Goal: Task Accomplishment & Management: Complete application form

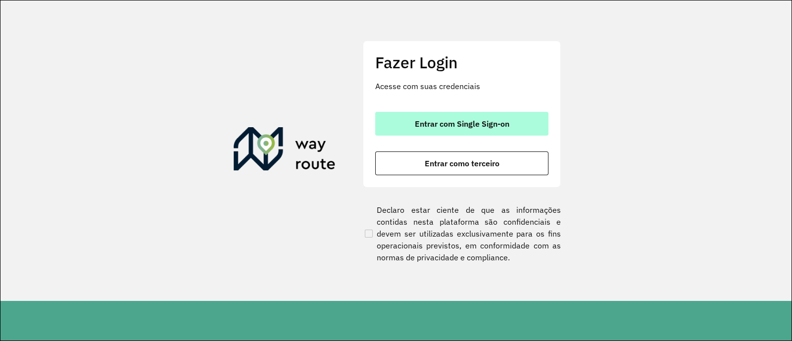
click at [471, 122] on span "Entrar com Single Sign-on" at bounding box center [462, 124] width 95 height 8
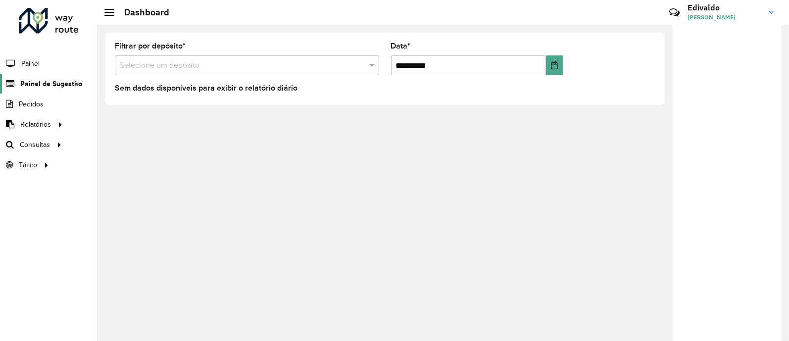
click at [51, 81] on span "Painel de Sugestão" at bounding box center [51, 84] width 62 height 10
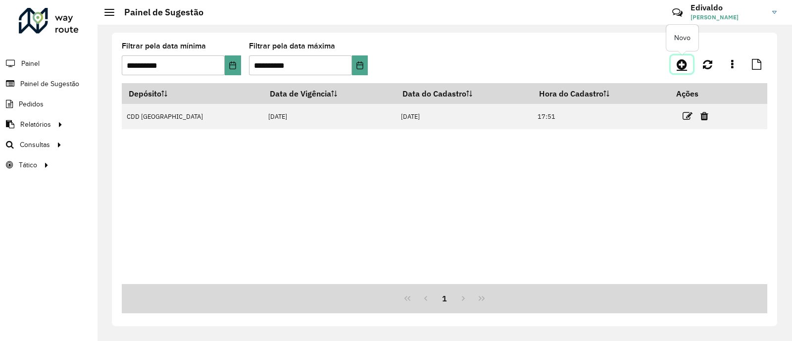
click at [678, 64] on icon at bounding box center [682, 64] width 10 height 12
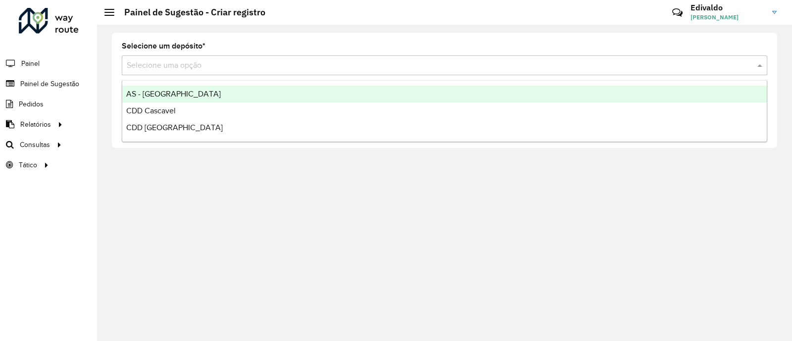
click at [197, 63] on input "text" at bounding box center [435, 66] width 616 height 12
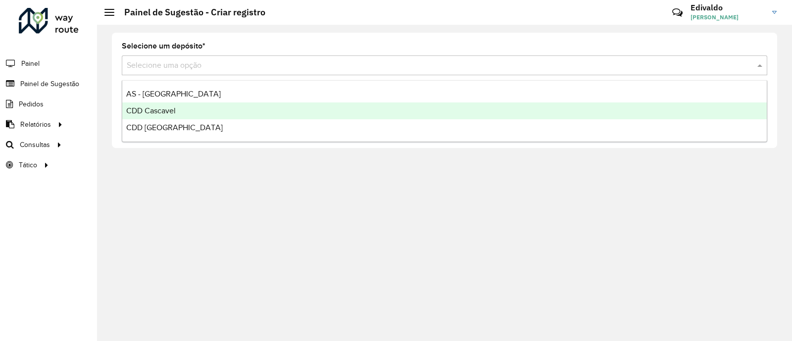
click at [177, 105] on div "CDD Cascavel" at bounding box center [444, 111] width 645 height 17
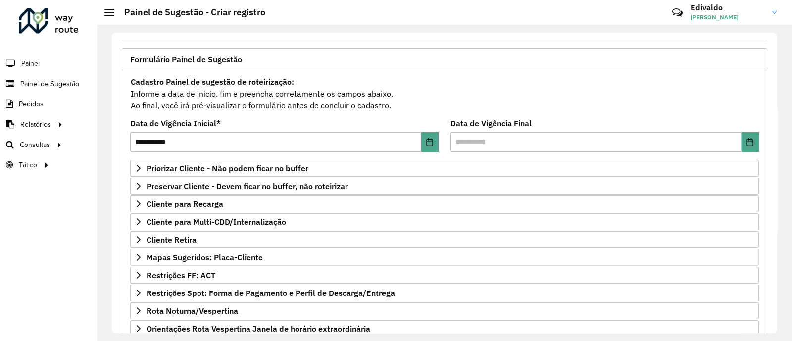
scroll to position [123, 0]
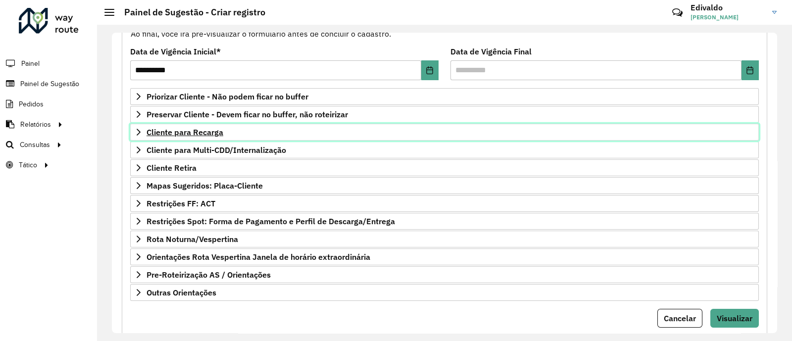
click at [194, 136] on span "Cliente para Recarga" at bounding box center [185, 132] width 77 height 8
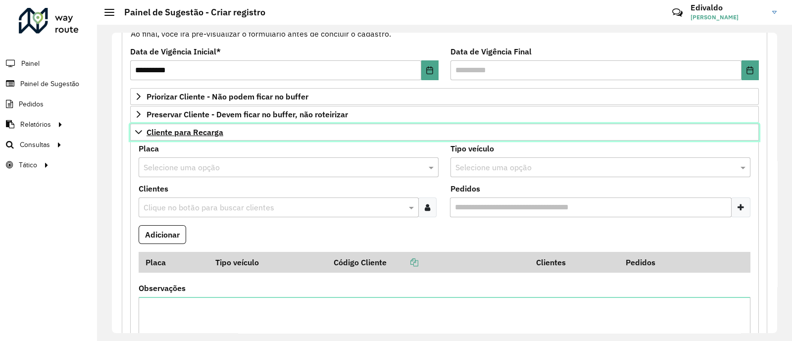
click at [188, 134] on span "Cliente para Recarga" at bounding box center [185, 132] width 77 height 8
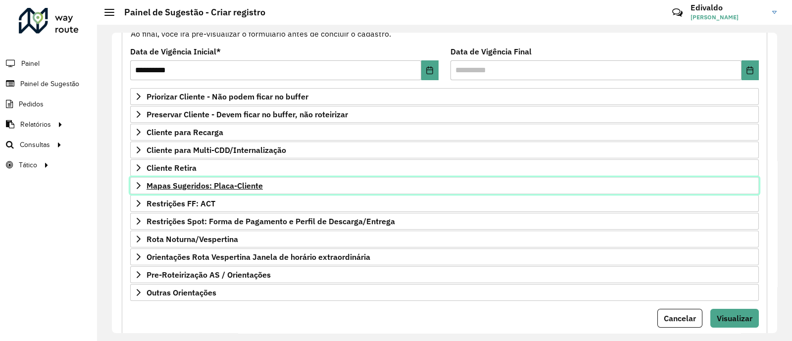
click at [201, 185] on span "Mapas Sugeridos: Placa-Cliente" at bounding box center [205, 186] width 116 height 8
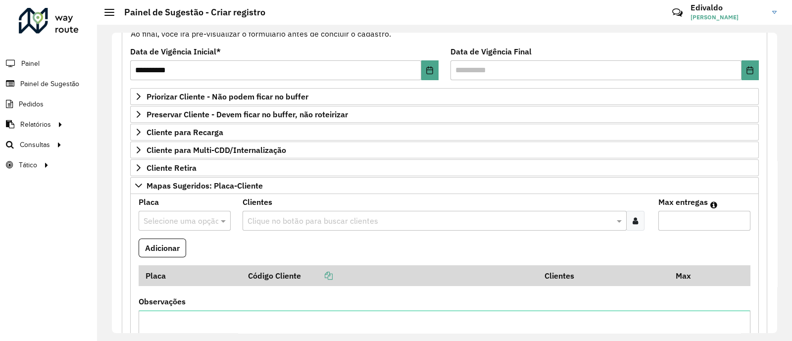
click at [186, 215] on input "text" at bounding box center [175, 221] width 62 height 12
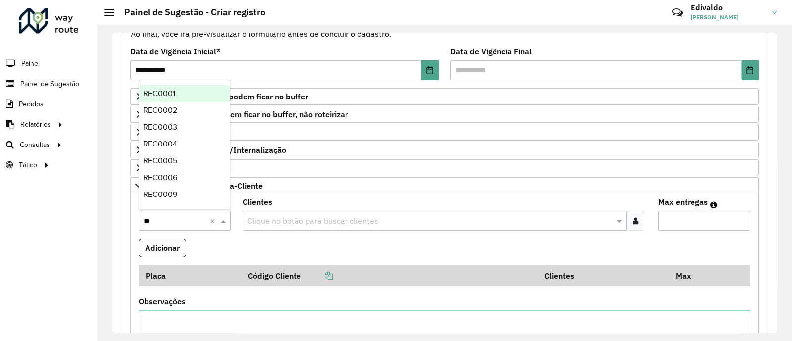
type input "***"
click at [171, 95] on span "REC0001" at bounding box center [159, 93] width 32 height 8
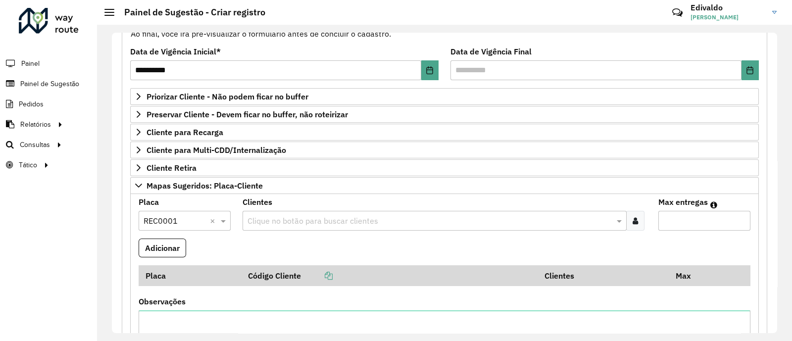
click at [634, 225] on div at bounding box center [635, 221] width 18 height 20
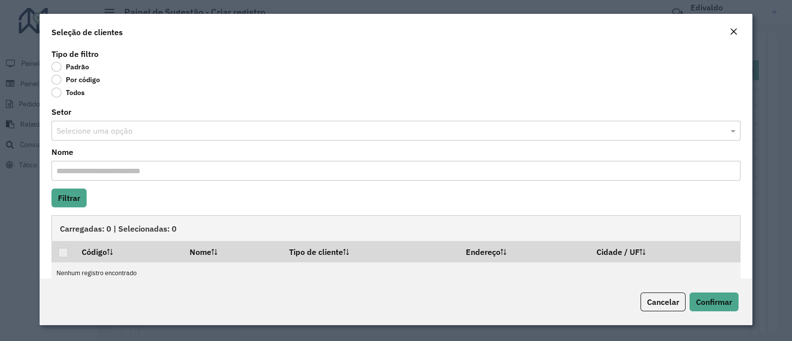
click at [59, 81] on label "Por código" at bounding box center [76, 80] width 49 height 10
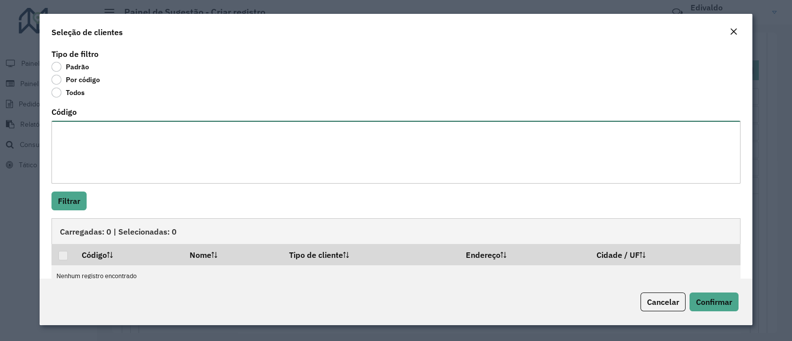
click at [96, 152] on textarea "Código" at bounding box center [396, 152] width 689 height 63
paste textarea "*****"
paste textarea "***** ***** ***** ***** ***** ***** *****"
type textarea "***** ***** ***** ***** ***** ***** ***** *****"
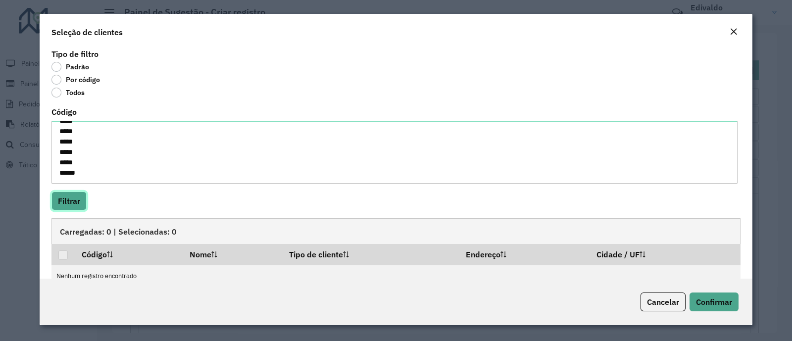
click at [69, 199] on button "Filtrar" at bounding box center [69, 201] width 35 height 19
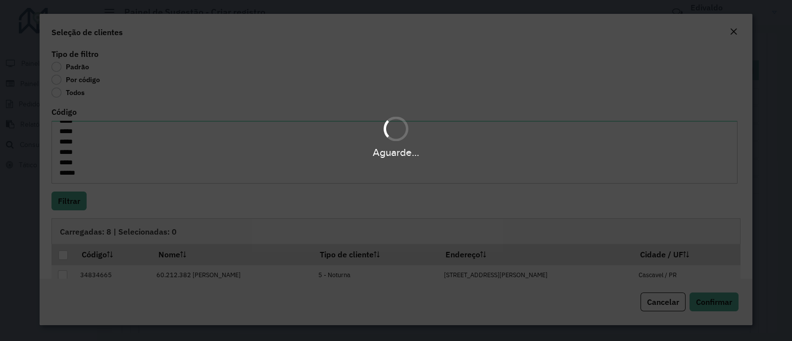
click at [62, 256] on div "Aguarde..." at bounding box center [396, 170] width 792 height 341
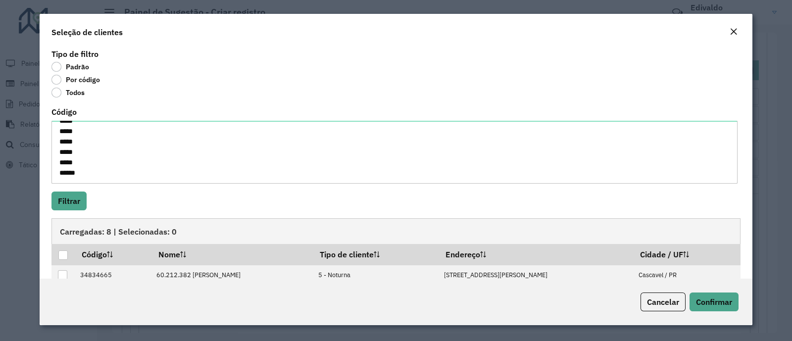
click at [62, 256] on div at bounding box center [62, 255] width 9 height 9
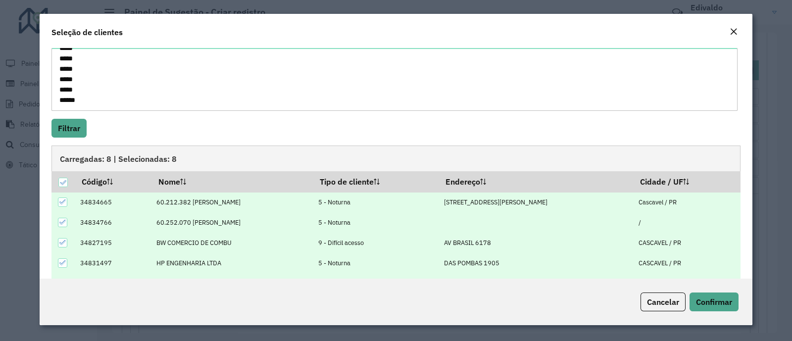
scroll to position [101, 0]
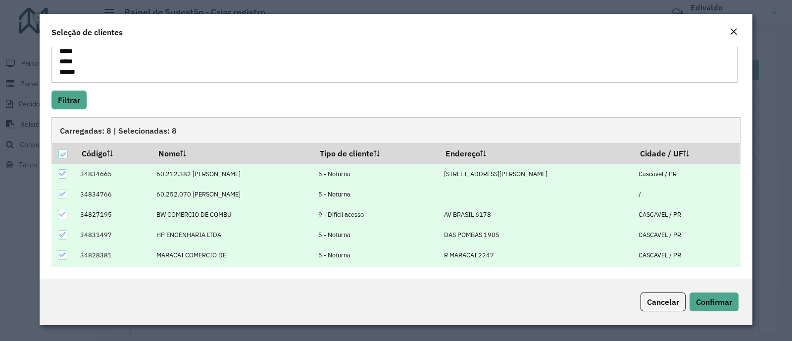
click at [699, 291] on div "Cancelar Confirmar" at bounding box center [396, 302] width 713 height 47
click at [697, 301] on span "Confirmar" at bounding box center [714, 302] width 36 height 10
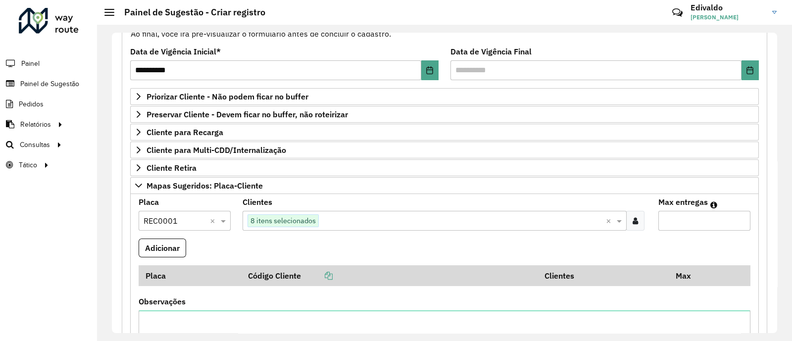
click at [684, 216] on input "Max entregas" at bounding box center [705, 221] width 92 height 20
type input "**"
click at [166, 244] on button "Adicionar" at bounding box center [163, 248] width 48 height 19
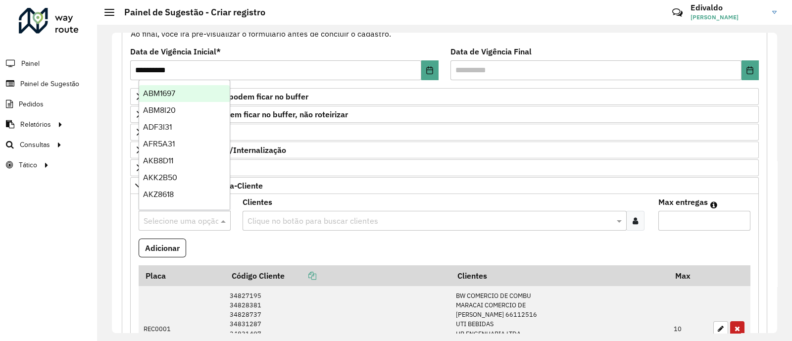
click at [178, 215] on input "text" at bounding box center [175, 221] width 62 height 12
type input "***"
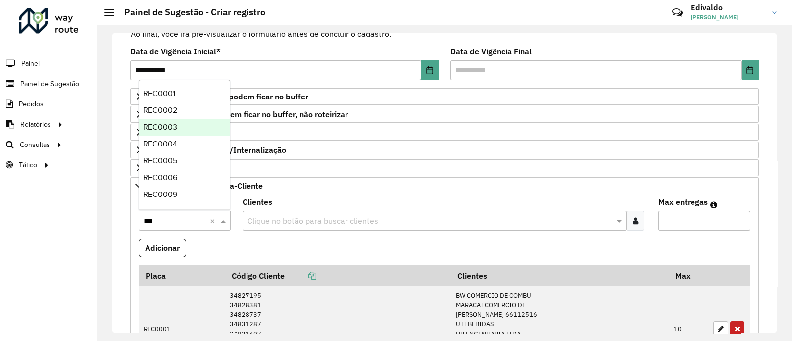
click at [179, 113] on div "REC0002" at bounding box center [184, 110] width 91 height 17
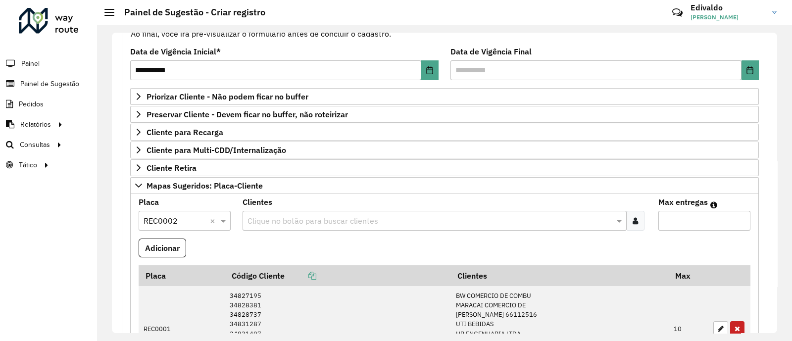
drag, startPoint x: 634, startPoint y: 221, endPoint x: 399, endPoint y: 254, distance: 237.5
click at [634, 220] on icon at bounding box center [635, 221] width 5 height 8
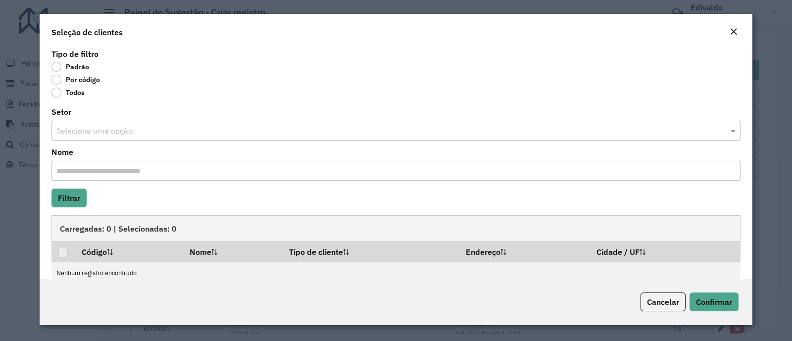
click at [56, 80] on label "Por código" at bounding box center [76, 80] width 49 height 10
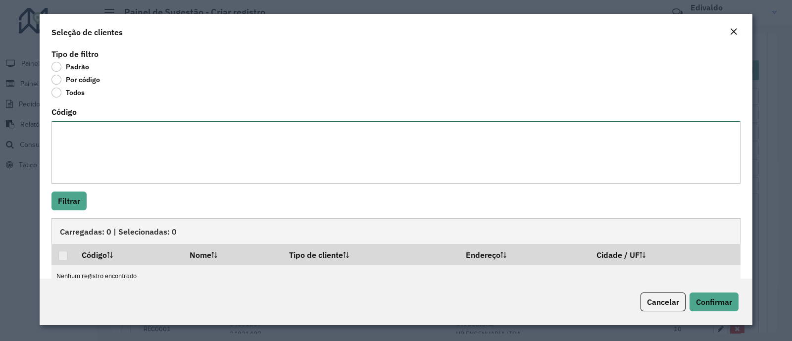
click at [85, 160] on textarea "Código" at bounding box center [396, 152] width 689 height 63
paste textarea "****"
type textarea "****"
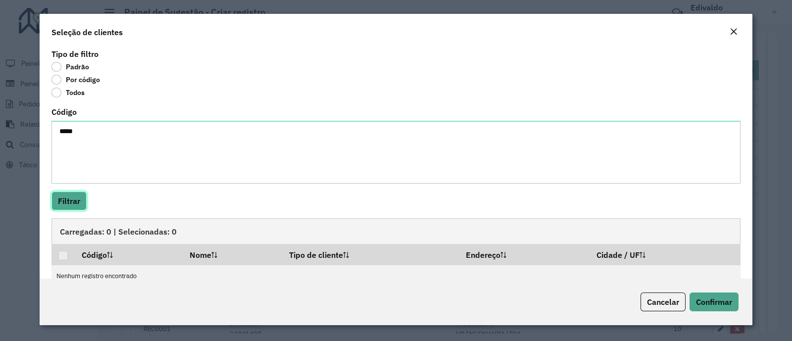
click at [80, 197] on button "Filtrar" at bounding box center [69, 201] width 35 height 19
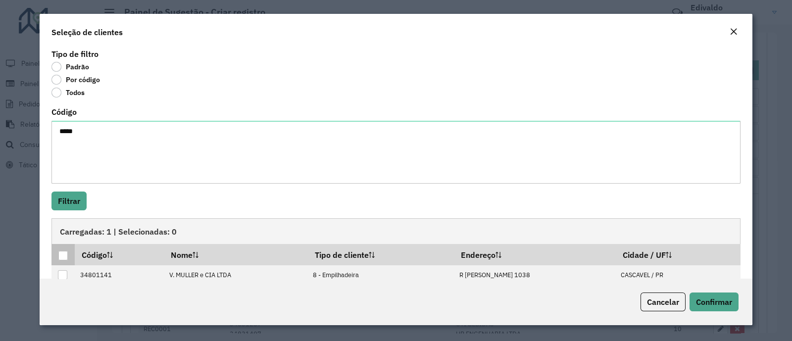
click at [63, 255] on div at bounding box center [62, 255] width 9 height 9
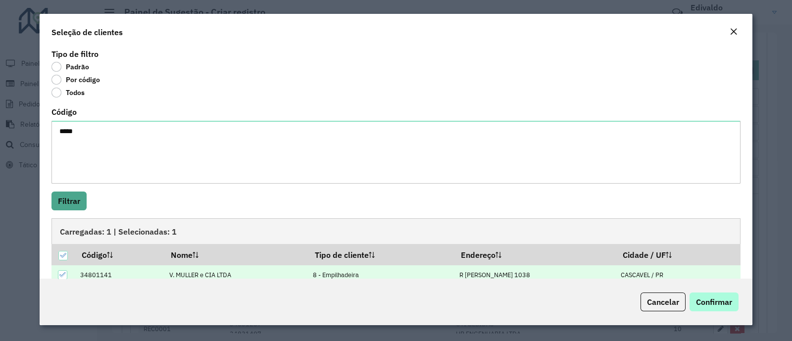
click at [726, 312] on div "Cancelar Confirmar" at bounding box center [396, 302] width 713 height 47
click at [718, 304] on span "Confirmar" at bounding box center [714, 302] width 36 height 10
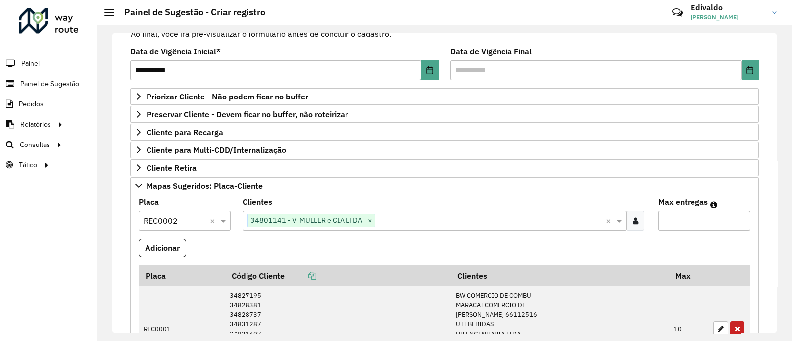
click at [676, 220] on input "Max entregas" at bounding box center [705, 221] width 92 height 20
type input "*"
click at [159, 245] on button "Adicionar" at bounding box center [163, 248] width 48 height 19
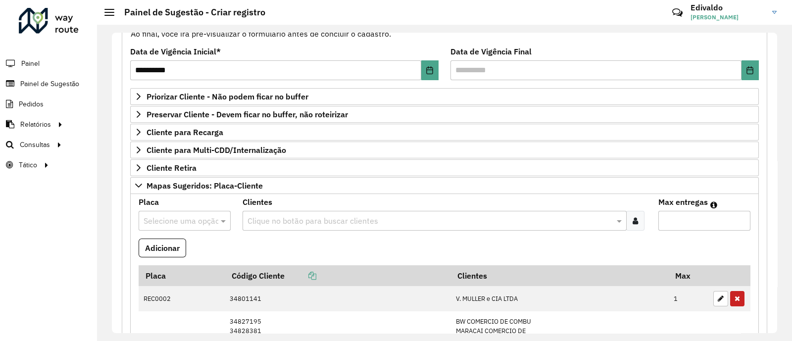
click at [196, 222] on input "text" at bounding box center [175, 221] width 62 height 12
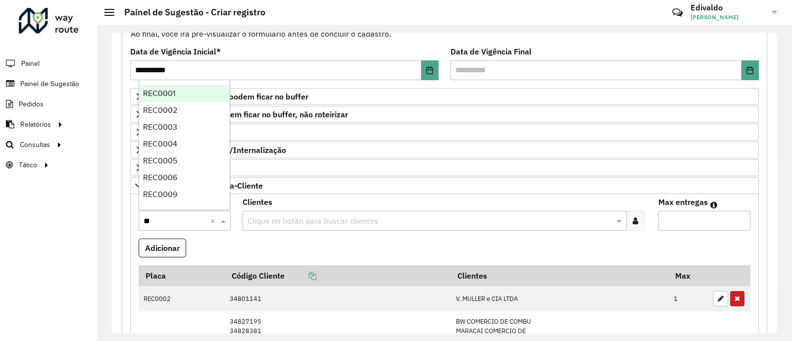
type input "***"
click at [173, 116] on div "REC0002" at bounding box center [184, 110] width 91 height 17
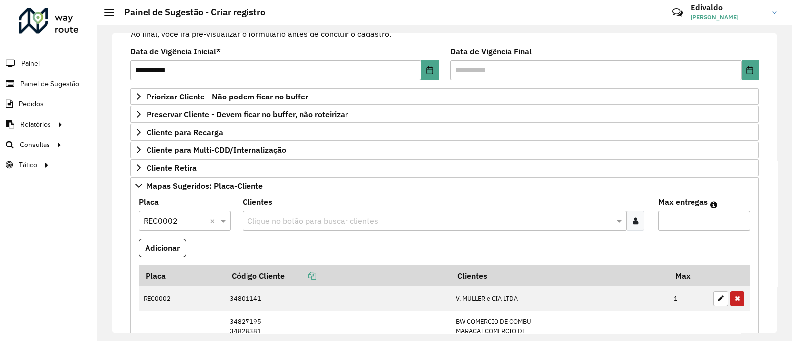
click at [636, 223] on div at bounding box center [635, 221] width 18 height 20
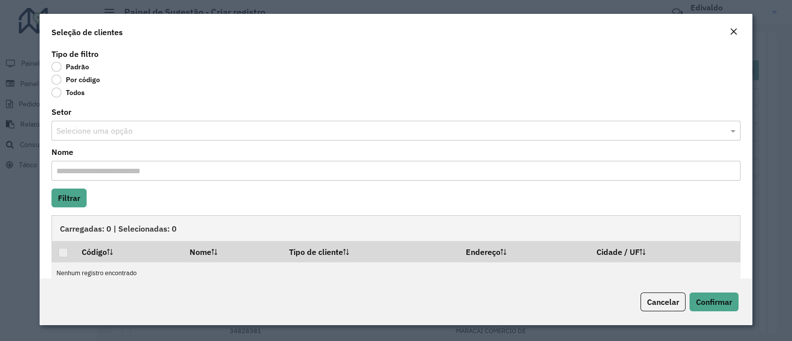
click at [55, 78] on label "Por código" at bounding box center [76, 80] width 49 height 10
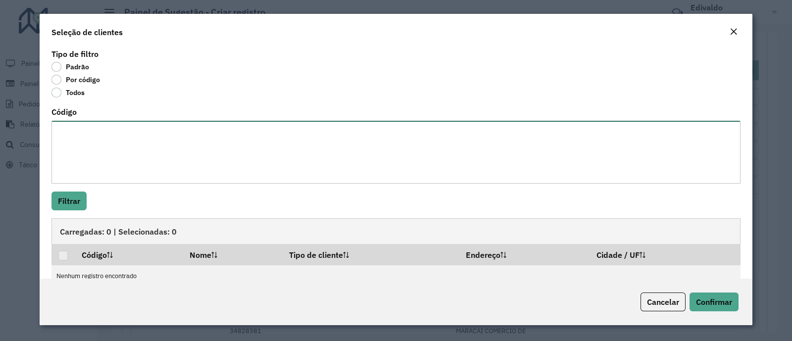
click at [81, 150] on textarea "Código" at bounding box center [396, 152] width 689 height 63
paste textarea "****"
type textarea "****"
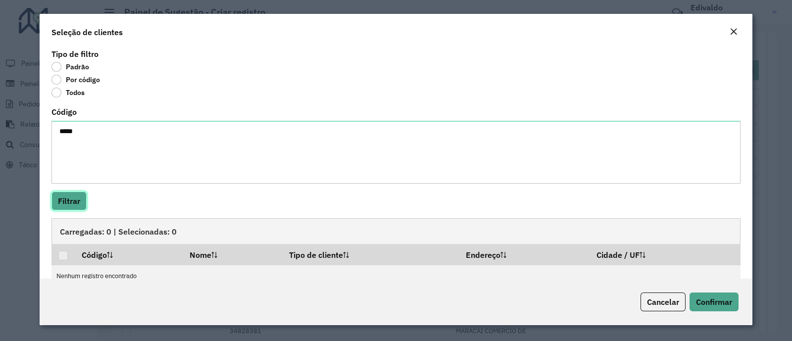
drag, startPoint x: 70, startPoint y: 206, endPoint x: 66, endPoint y: 196, distance: 10.9
click at [69, 205] on button "Filtrar" at bounding box center [69, 201] width 35 height 19
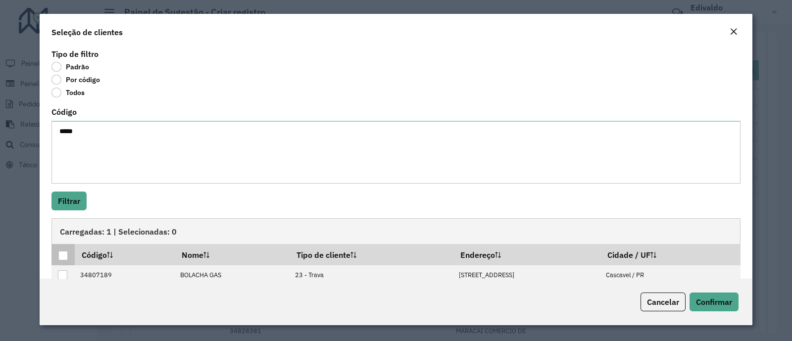
click at [62, 256] on div at bounding box center [62, 255] width 9 height 9
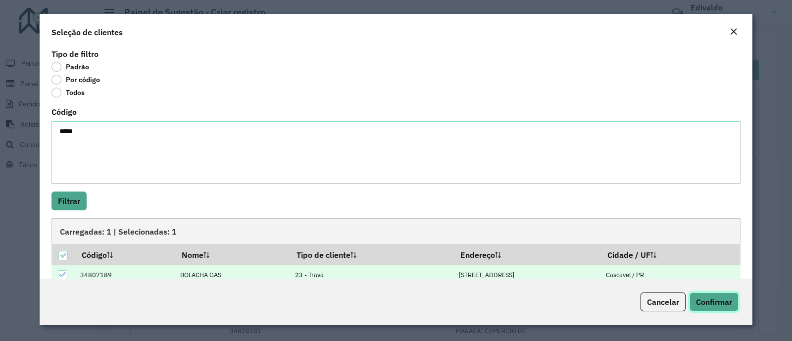
click at [714, 304] on span "Confirmar" at bounding box center [714, 302] width 36 height 10
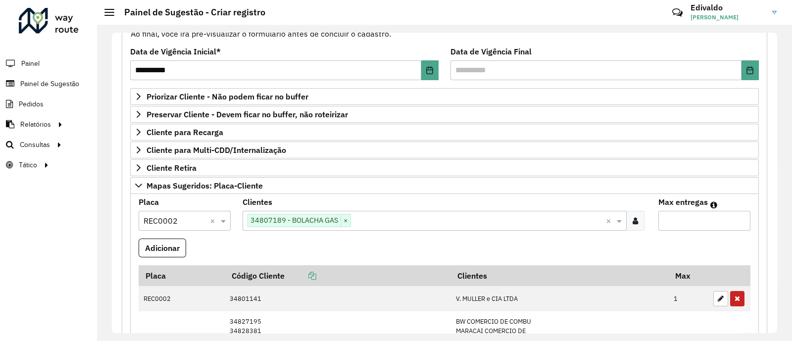
click at [669, 221] on input "Max entregas" at bounding box center [705, 221] width 92 height 20
type input "*"
click at [173, 249] on button "Adicionar" at bounding box center [163, 248] width 48 height 19
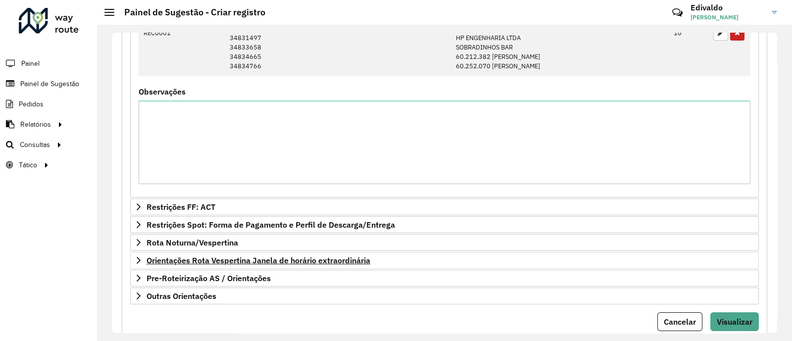
scroll to position [500, 0]
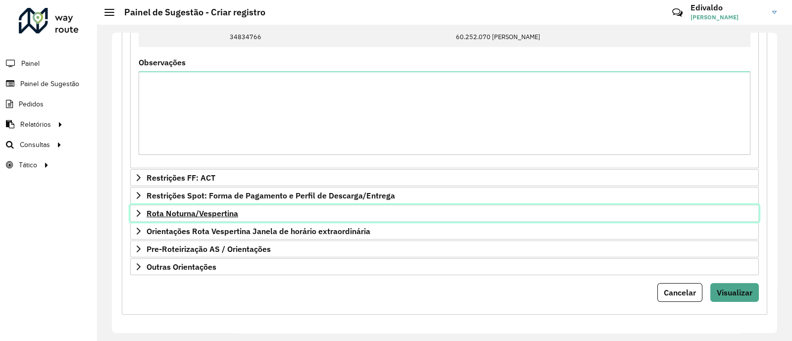
click at [204, 216] on link "Rota Noturna/Vespertina" at bounding box center [444, 213] width 629 height 17
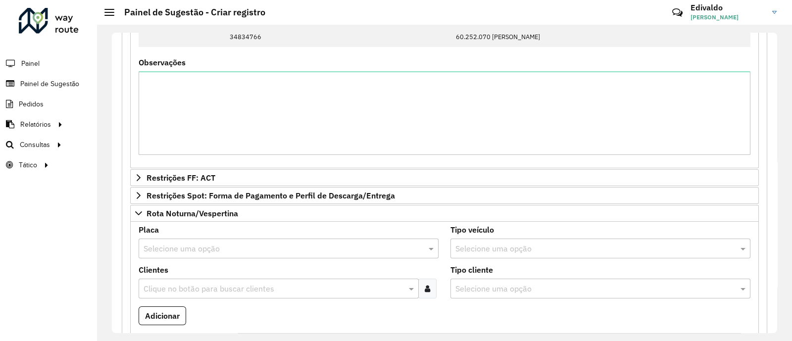
click at [192, 243] on input "text" at bounding box center [279, 249] width 270 height 12
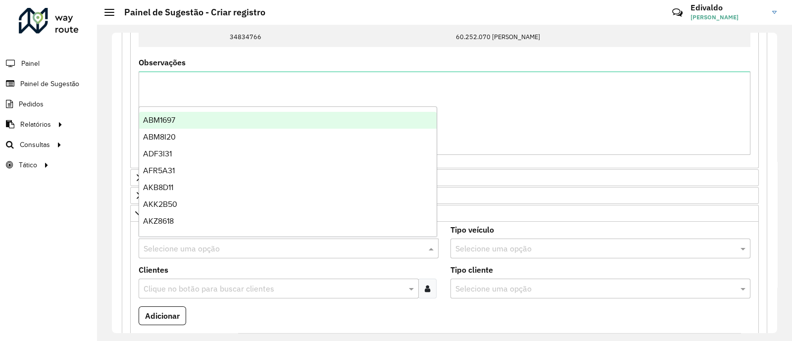
paste input "*******"
type input "*******"
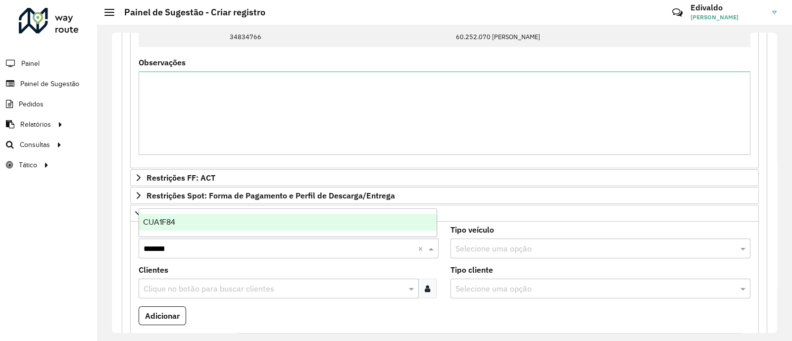
click at [178, 224] on div "CUA1F84" at bounding box center [288, 222] width 298 height 17
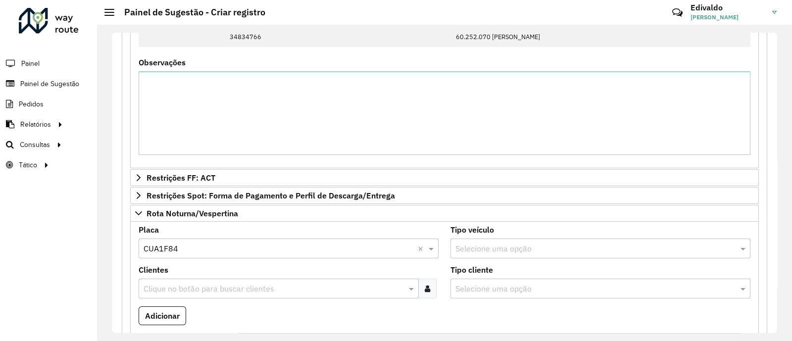
scroll to position [562, 0]
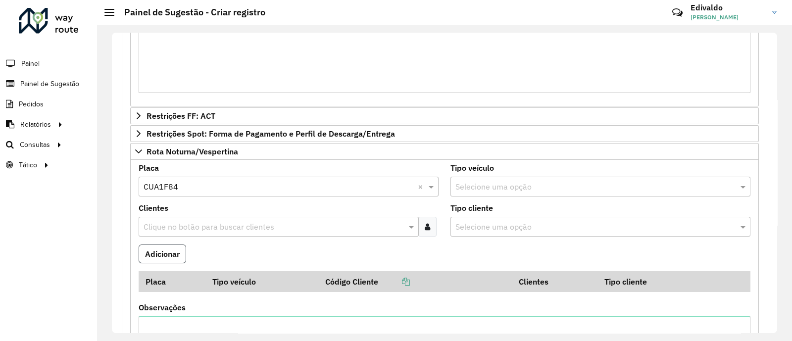
click at [169, 254] on button "Adicionar" at bounding box center [163, 254] width 48 height 19
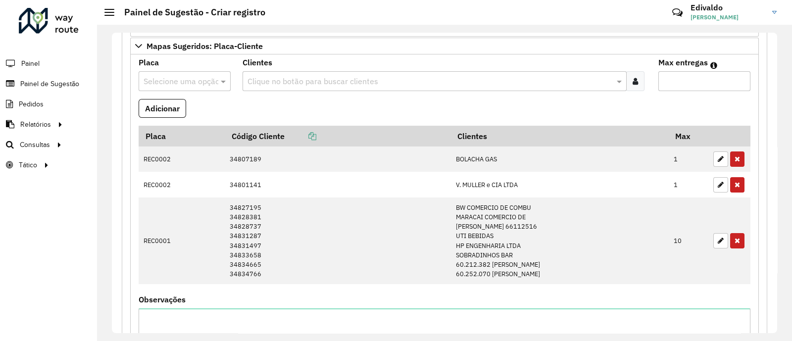
scroll to position [0, 0]
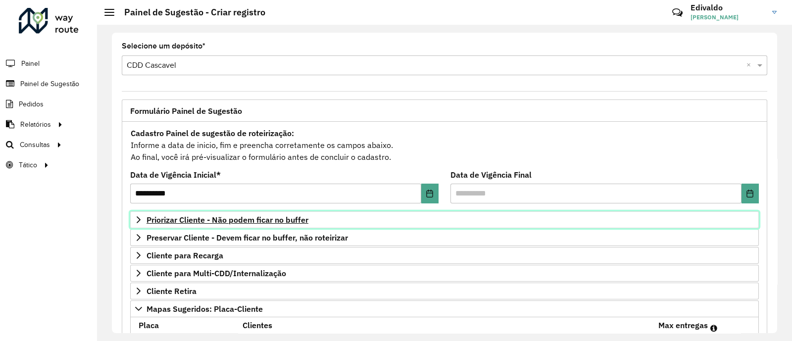
drag, startPoint x: 231, startPoint y: 219, endPoint x: 223, endPoint y: 213, distance: 9.6
click at [230, 219] on span "Priorizar Cliente - Não podem ficar no buffer" at bounding box center [228, 220] width 162 height 8
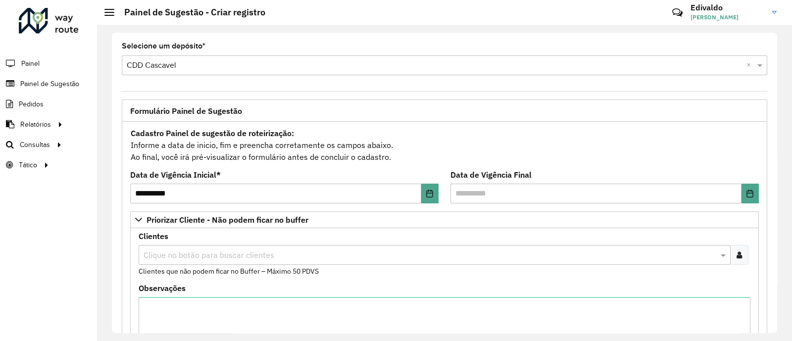
click at [741, 258] on div at bounding box center [739, 255] width 18 height 20
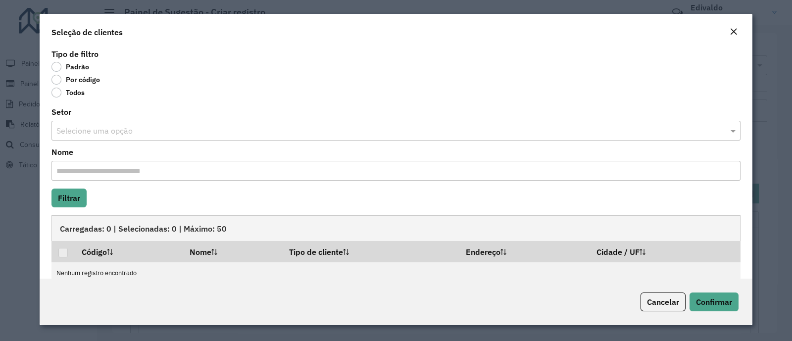
click at [57, 80] on label "Por código" at bounding box center [76, 80] width 49 height 10
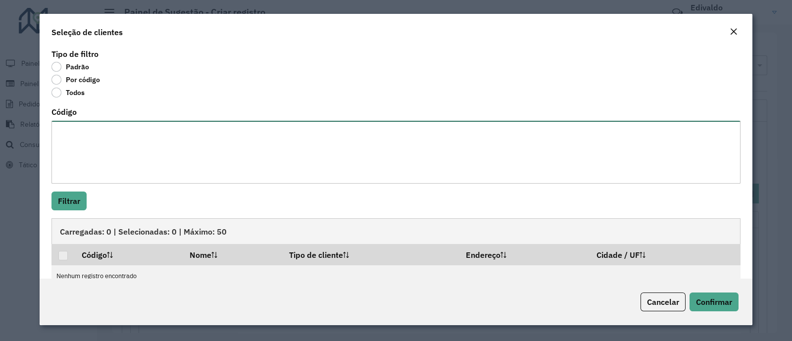
click at [83, 137] on textarea "Código" at bounding box center [396, 152] width 689 height 63
paste textarea "**** ***** *****"
paste textarea "**********"
type textarea "**********"
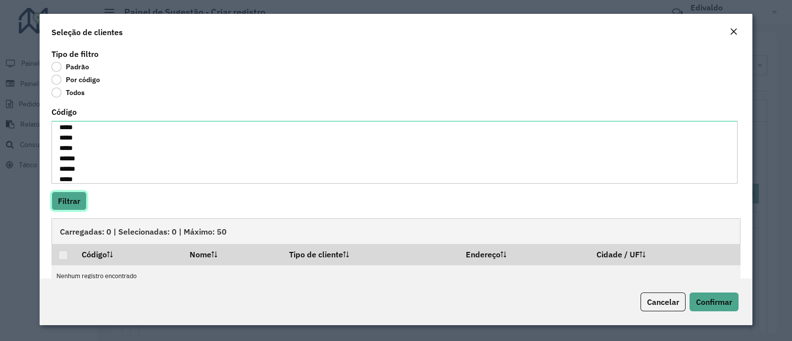
click at [82, 202] on button "Filtrar" at bounding box center [69, 201] width 35 height 19
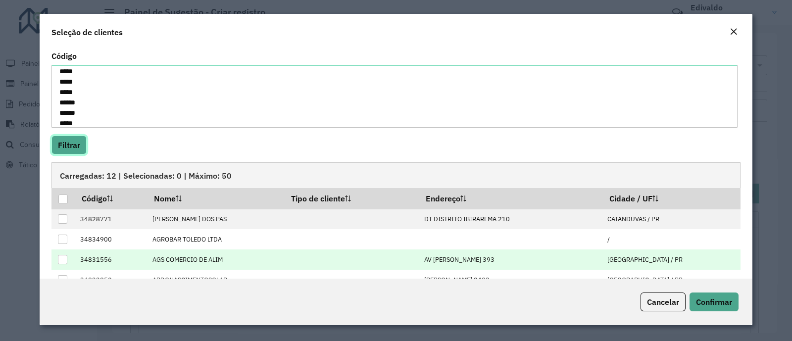
scroll to position [123, 0]
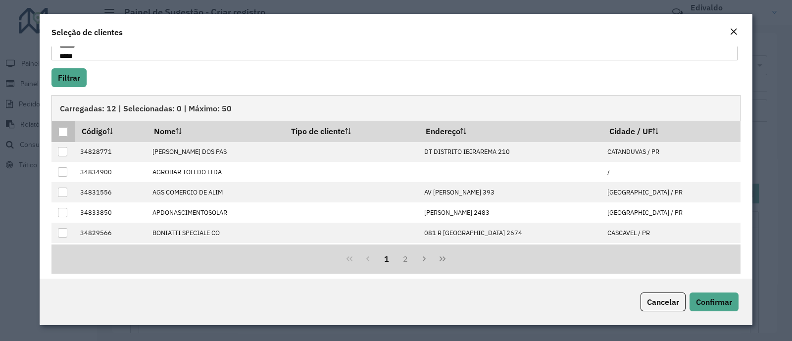
click at [62, 129] on div at bounding box center [62, 131] width 9 height 9
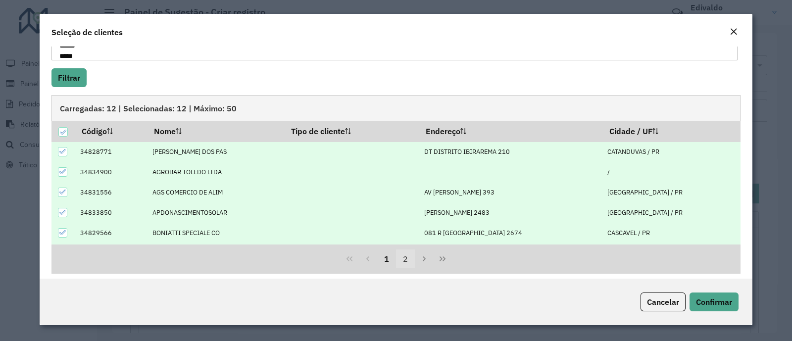
click at [407, 260] on button "2" at bounding box center [405, 259] width 19 height 19
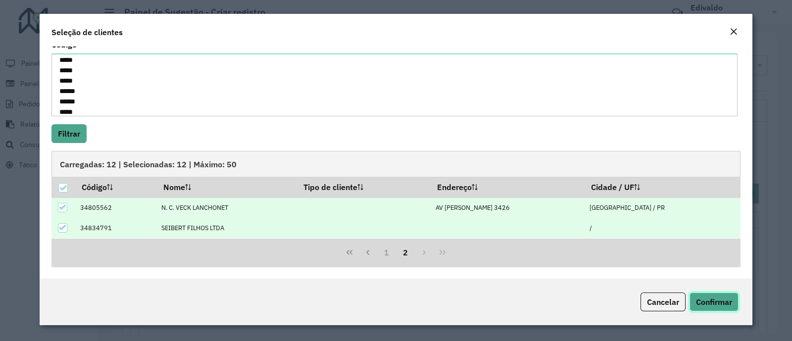
click at [709, 299] on span "Confirmar" at bounding box center [714, 302] width 36 height 10
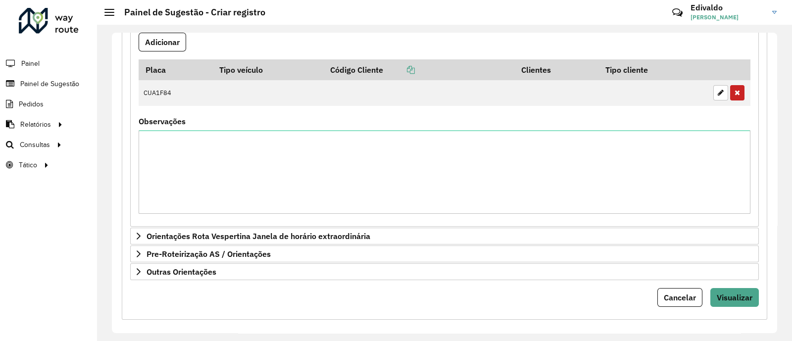
scroll to position [945, 0]
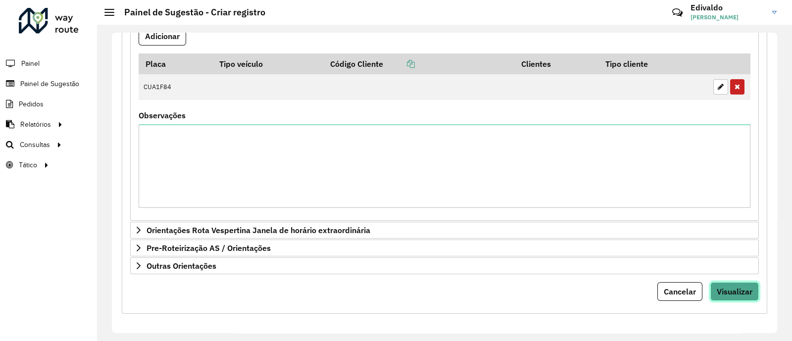
click at [736, 291] on span "Visualizar" at bounding box center [735, 292] width 36 height 10
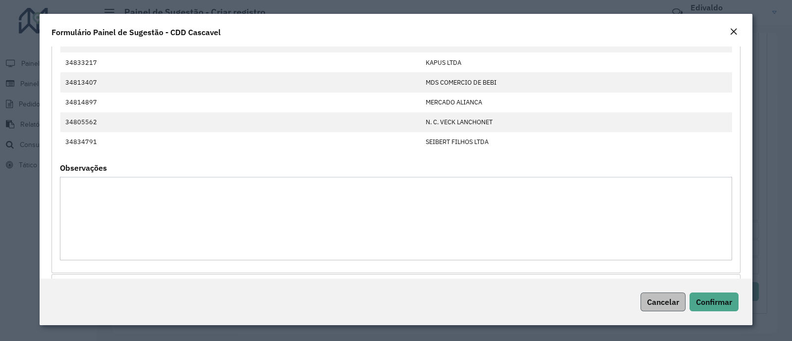
scroll to position [247, 0]
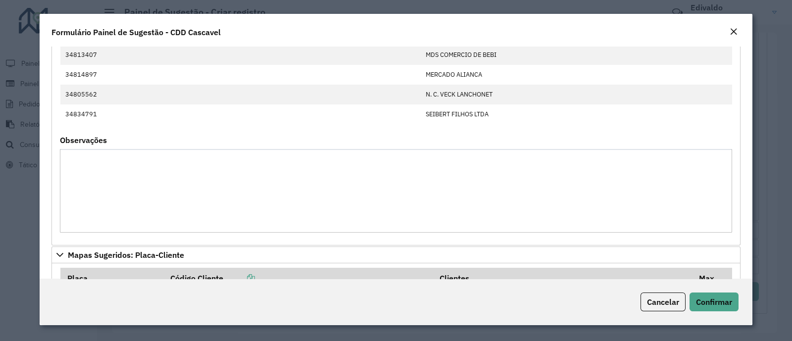
click at [732, 311] on div "Cancelar Confirmar" at bounding box center [396, 302] width 713 height 47
click at [721, 303] on span "Confirmar" at bounding box center [714, 302] width 36 height 10
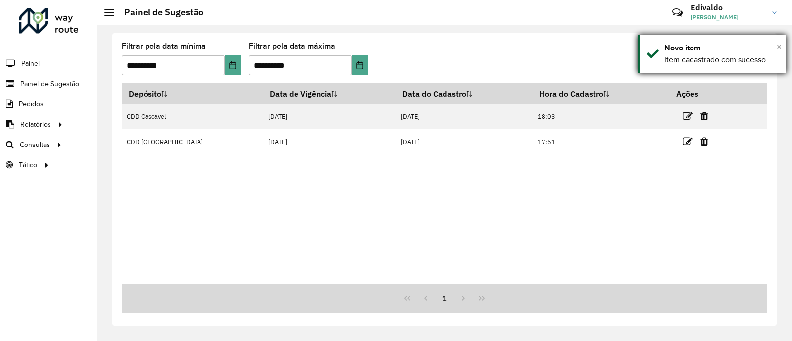
click at [780, 46] on span "×" at bounding box center [779, 46] width 5 height 11
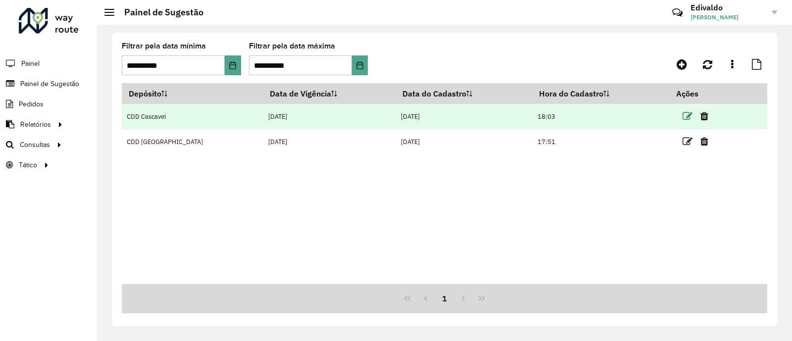
click at [683, 117] on icon at bounding box center [688, 116] width 10 height 10
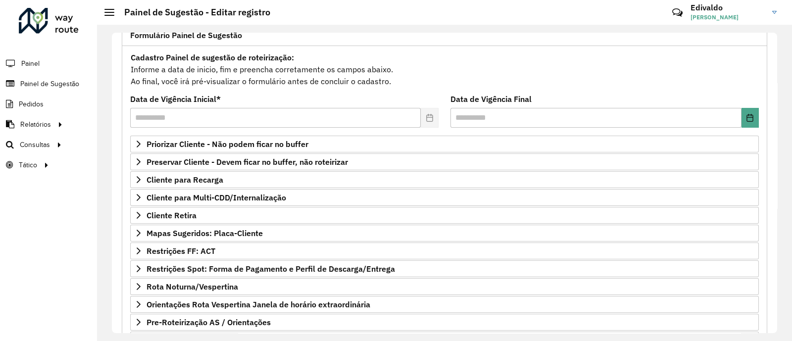
scroll to position [150, 0]
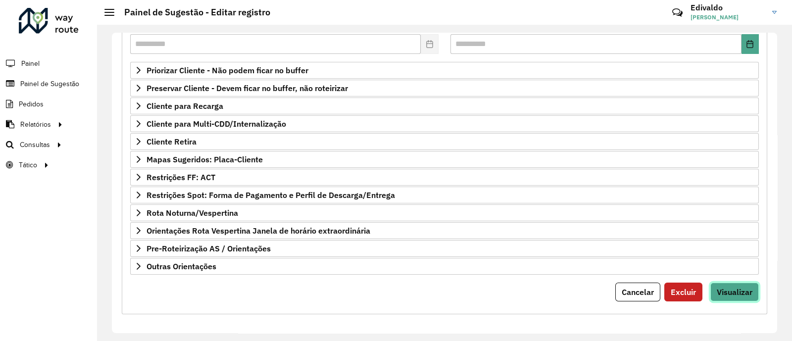
click at [748, 294] on button "Visualizar" at bounding box center [735, 292] width 49 height 19
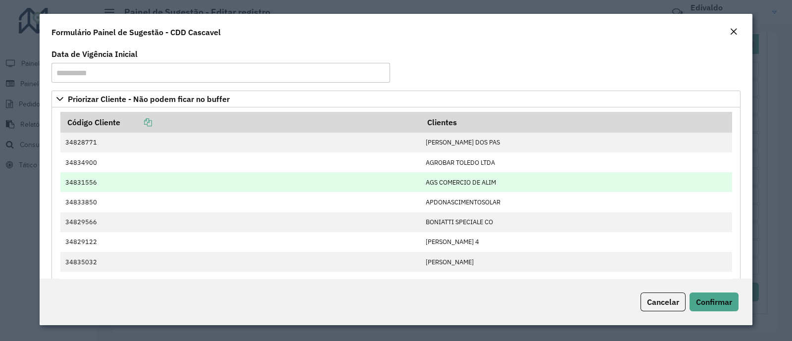
scroll to position [123, 0]
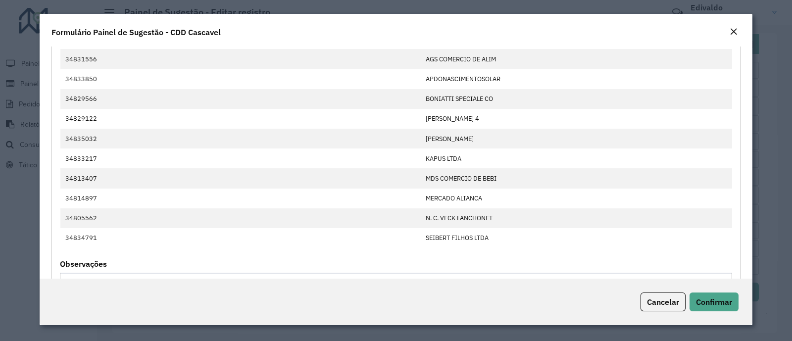
drag, startPoint x: 739, startPoint y: 293, endPoint x: 732, endPoint y: 291, distance: 7.2
click at [739, 293] on div "Cancelar Confirmar" at bounding box center [396, 302] width 713 height 47
click at [728, 295] on button "Confirmar" at bounding box center [714, 302] width 49 height 19
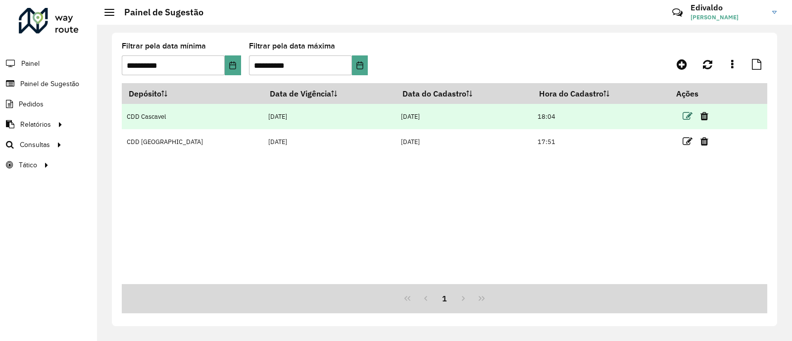
click at [683, 120] on icon at bounding box center [688, 116] width 10 height 10
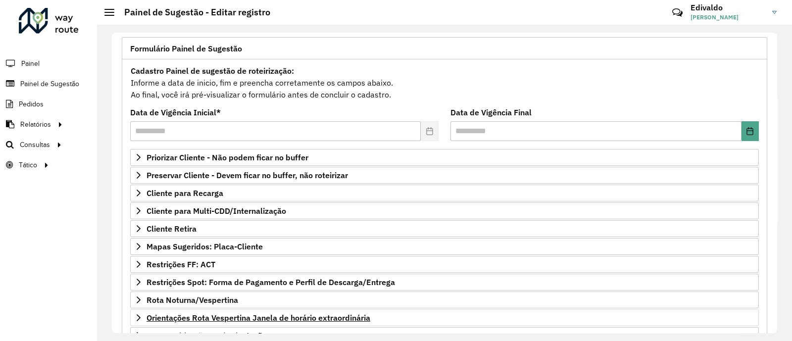
scroll to position [123, 0]
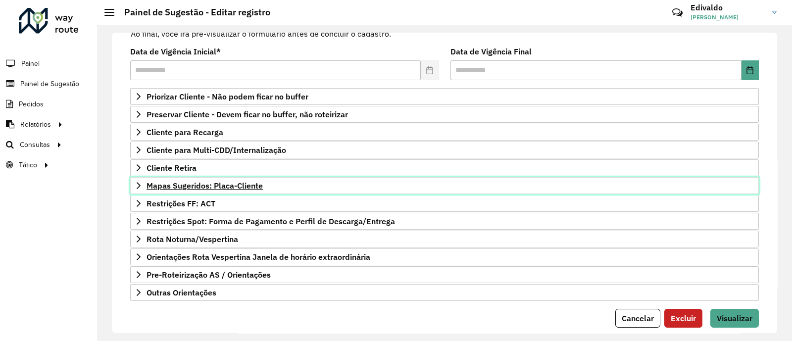
click at [208, 185] on span "Mapas Sugeridos: Placa-Cliente" at bounding box center [205, 186] width 116 height 8
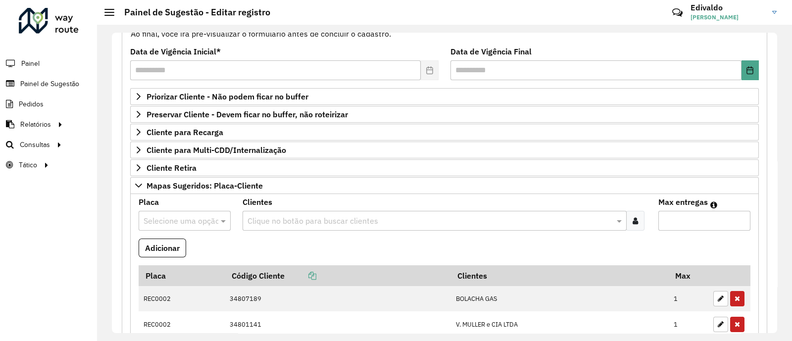
click at [193, 226] on div "Selecione uma opção" at bounding box center [185, 221] width 92 height 20
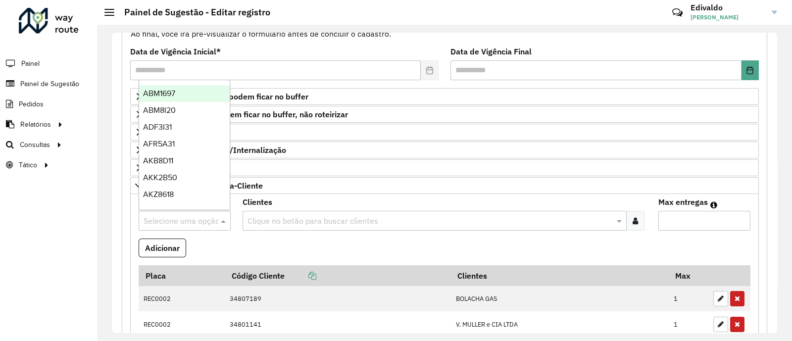
paste input "*******"
type input "*******"
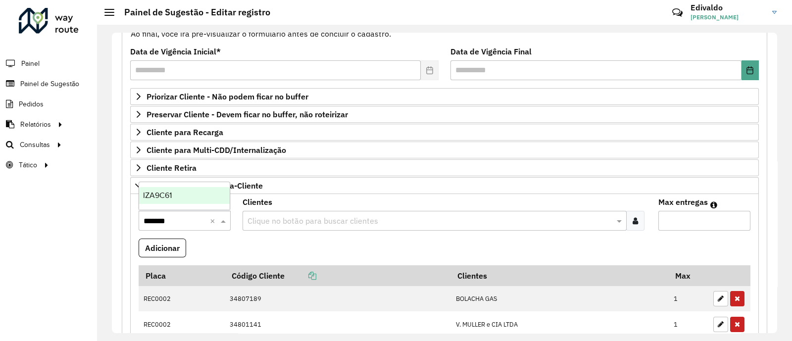
click at [171, 195] on span "IZA9C61" at bounding box center [157, 195] width 29 height 8
click at [638, 223] on div at bounding box center [635, 221] width 18 height 20
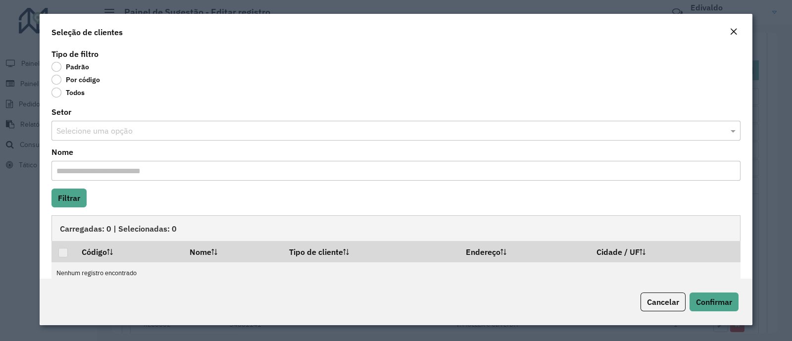
click at [57, 80] on label "Por código" at bounding box center [76, 80] width 49 height 10
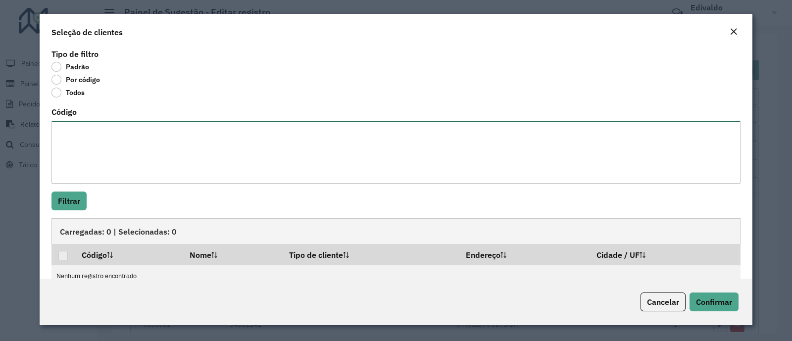
click at [88, 167] on textarea "Código" at bounding box center [396, 152] width 689 height 63
paste textarea "***** ***** ***** ***** ***** ***** ***** ***** ***** ***** *****"
type textarea "***** ***** ***** ***** ***** ***** ***** ***** ***** ***** *****"
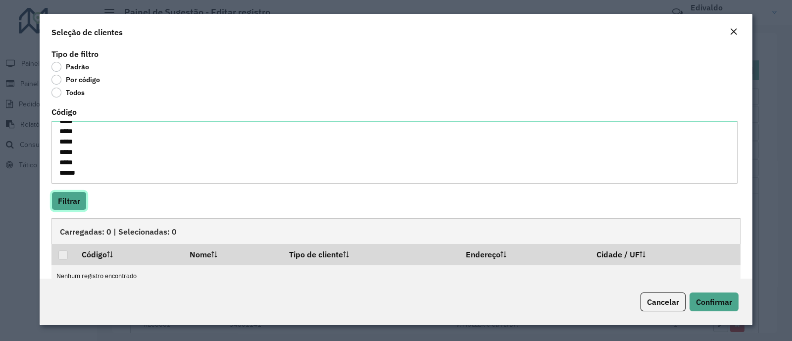
click at [69, 207] on button "Filtrar" at bounding box center [69, 201] width 35 height 19
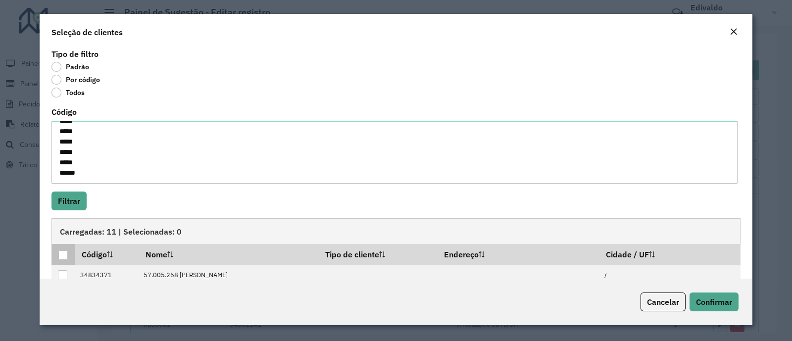
click at [64, 255] on div at bounding box center [62, 255] width 9 height 9
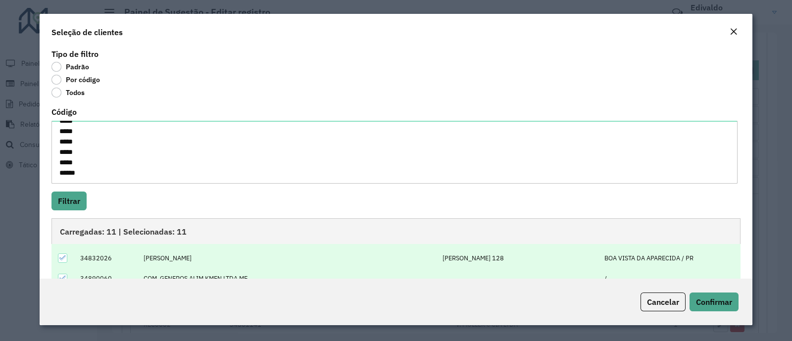
scroll to position [99, 0]
click at [708, 298] on span "Confirmar" at bounding box center [714, 302] width 36 height 10
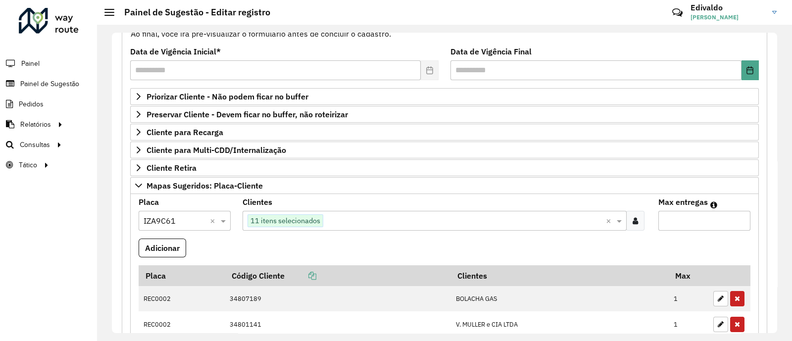
click at [683, 217] on input "Max entregas" at bounding box center [705, 221] width 92 height 20
type input "**"
click at [156, 243] on button "Adicionar" at bounding box center [163, 248] width 48 height 19
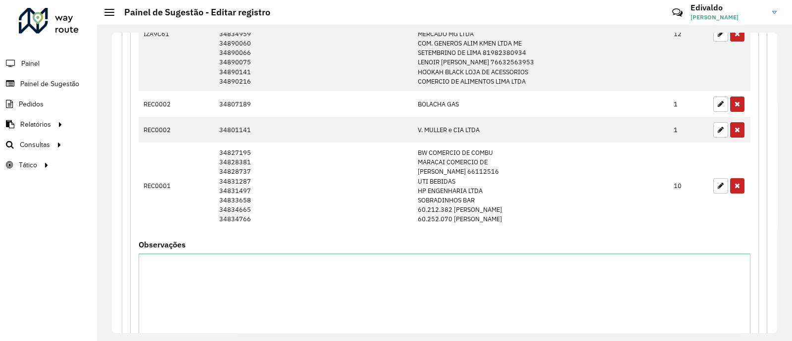
scroll to position [615, 0]
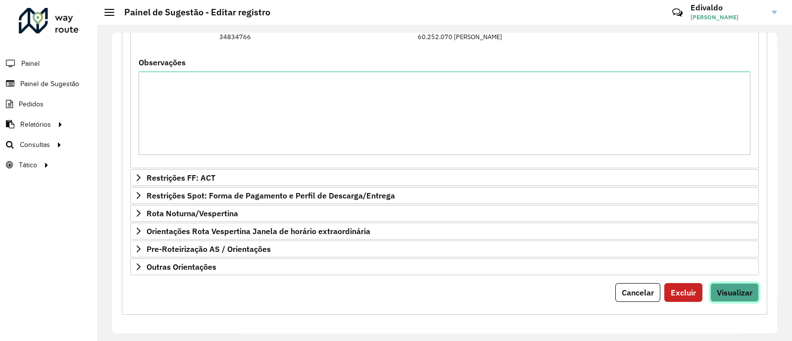
click at [735, 291] on span "Visualizar" at bounding box center [735, 293] width 36 height 10
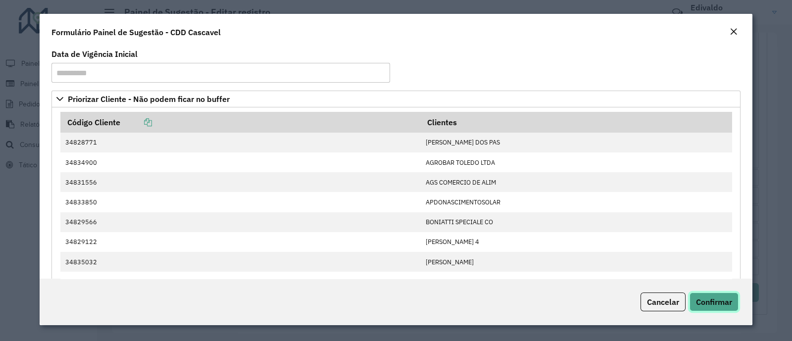
click at [720, 302] on span "Confirmar" at bounding box center [714, 302] width 36 height 10
